Goal: Obtain resource: Download file/media

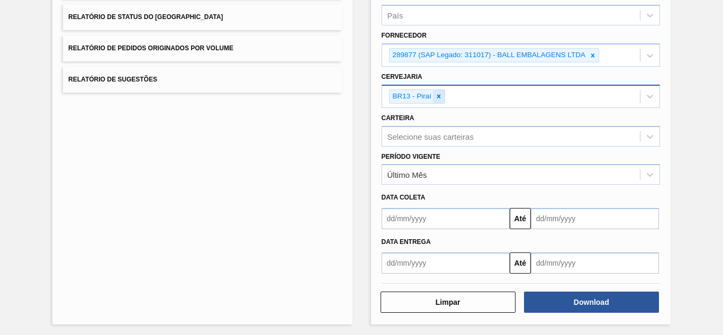
click at [436, 96] on icon at bounding box center [438, 96] width 7 height 7
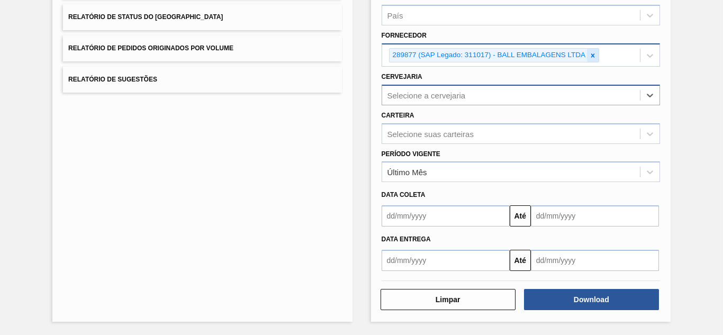
click at [592, 54] on icon at bounding box center [592, 55] width 7 height 7
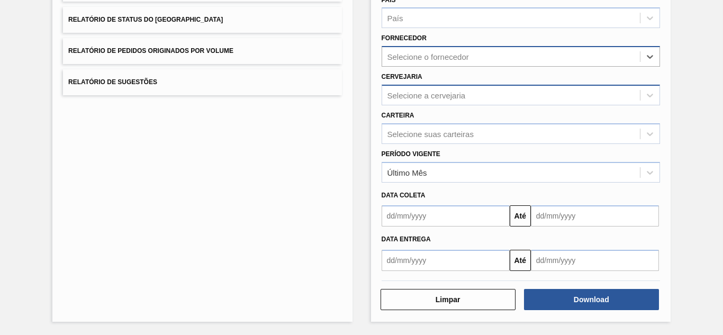
click at [557, 51] on div "Selecione o fornecedor" at bounding box center [511, 56] width 258 height 15
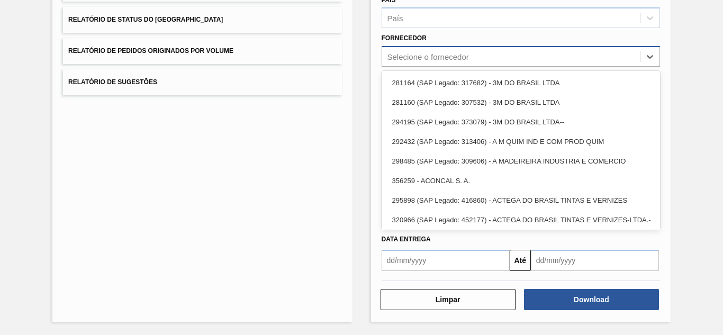
paste input "321816"
type input "321816"
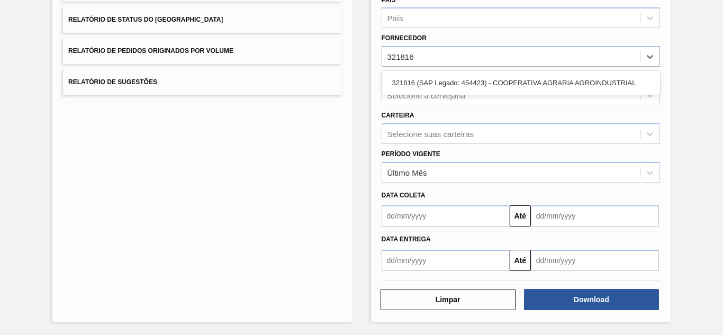
click at [468, 91] on div "321816 (SAP Legado: 454423) - COOPERATIVA AGRARIA AGROINDUSTRIAL" at bounding box center [521, 83] width 279 height 20
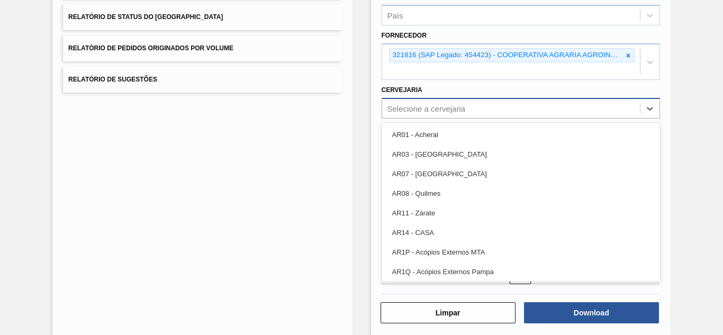
click at [406, 108] on div "Selecione a cervejaria" at bounding box center [427, 108] width 78 height 9
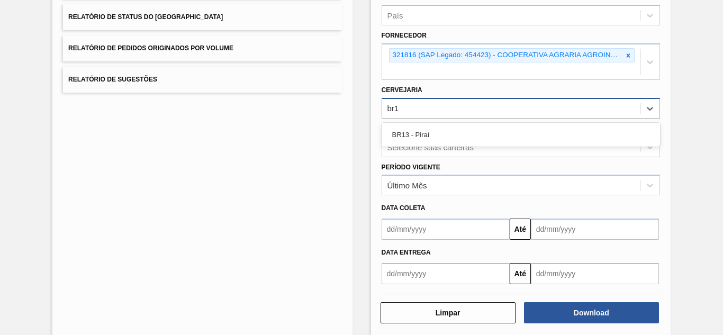
type input "br13"
drag, startPoint x: 416, startPoint y: 130, endPoint x: 420, endPoint y: 134, distance: 6.0
click at [416, 130] on div "BR13 - Piraí" at bounding box center [521, 135] width 279 height 20
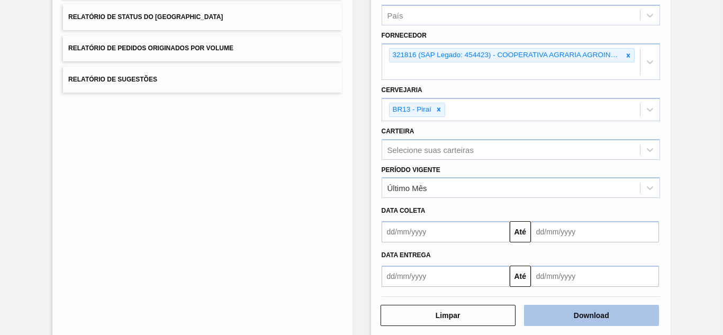
click at [593, 318] on button "Download" at bounding box center [591, 315] width 135 height 21
